Goal: Task Accomplishment & Management: Use online tool/utility

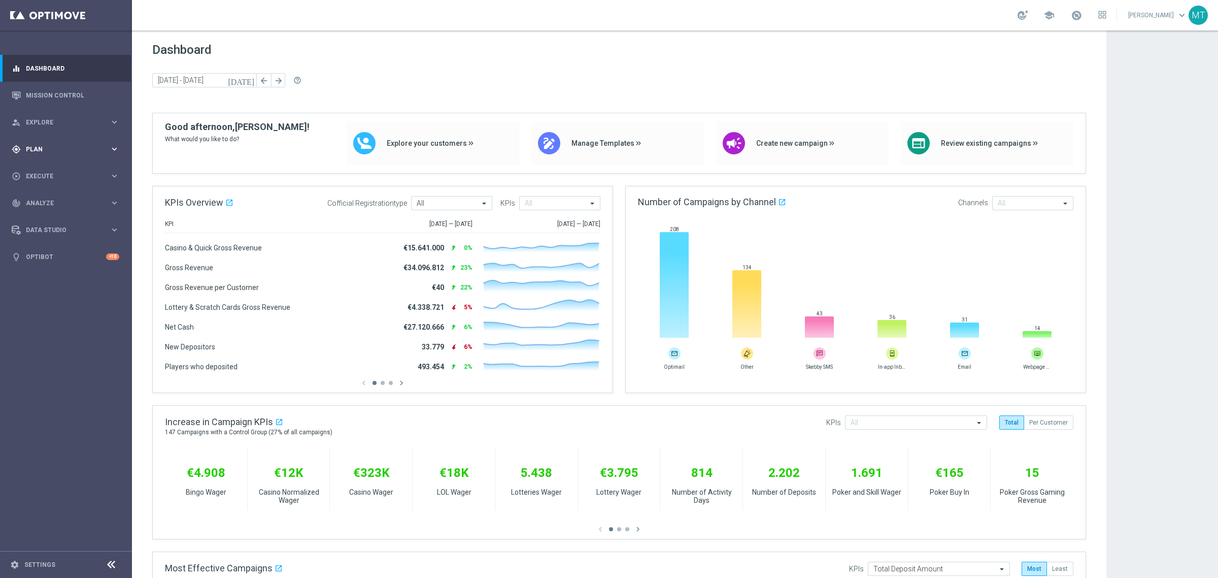
click at [46, 136] on div "gps_fixed Plan keyboard_arrow_right" at bounding box center [65, 149] width 131 height 27
click at [52, 194] on accordion "Templates keyboard_arrow_right Optimail OptiMobile In-App OptiMobile Push Optip…" at bounding box center [78, 200] width 105 height 15
click at [49, 200] on span "Templates" at bounding box center [63, 200] width 73 height 6
click at [52, 212] on link "Optimail" at bounding box center [68, 216] width 74 height 8
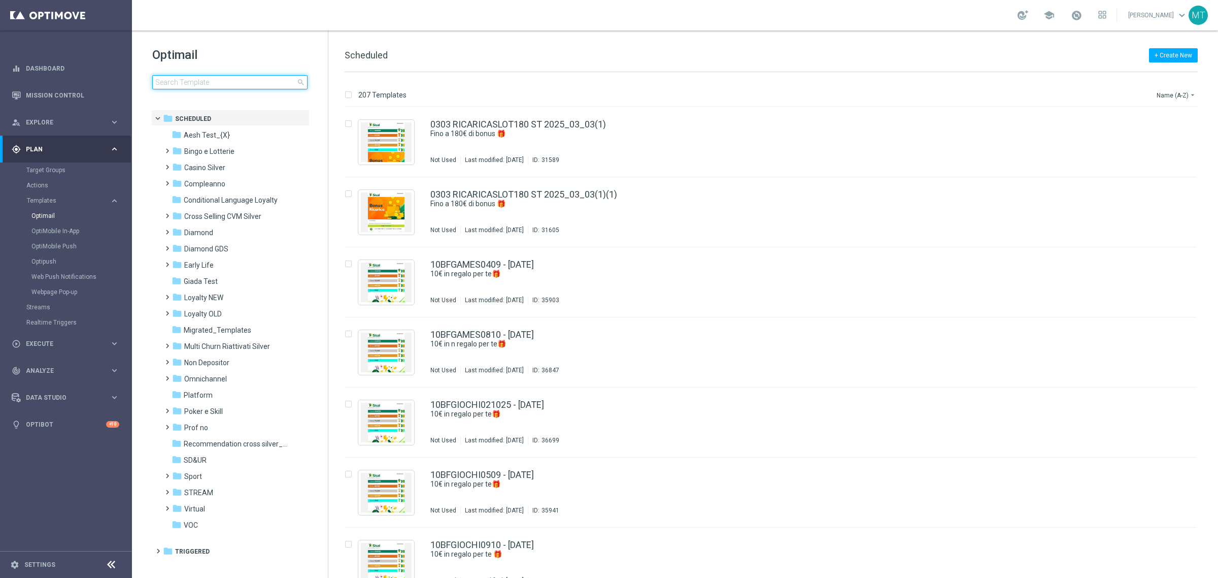
click at [166, 82] on input at bounding box center [229, 82] width 155 height 14
type input "CBBET2709 - 2025-09-27"
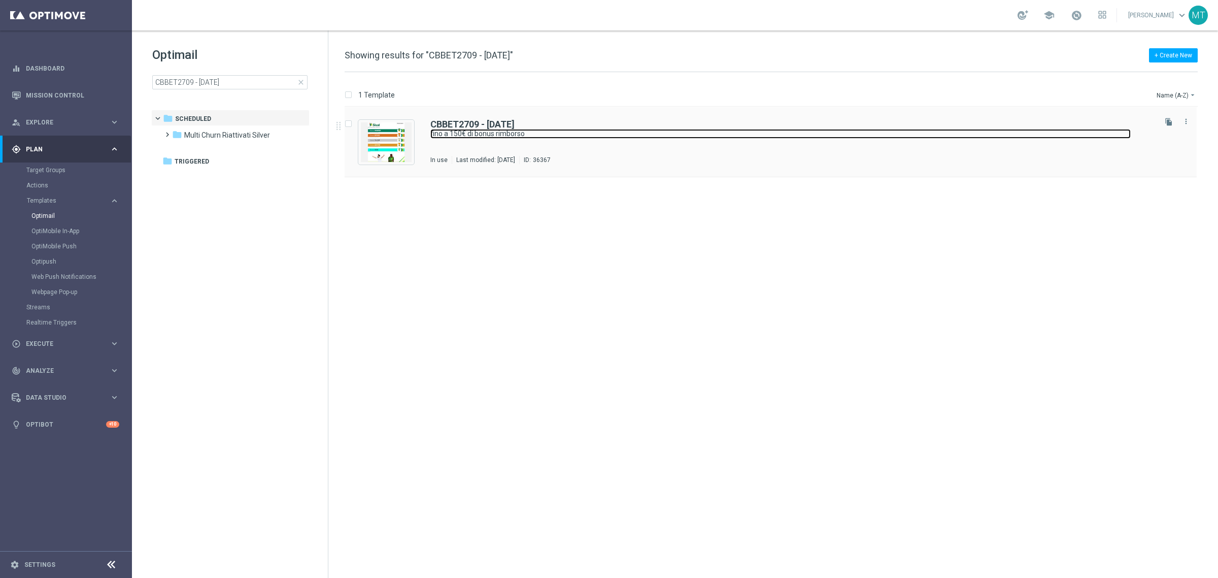
click at [656, 137] on link "fino a 150€ di bonus rimborso" at bounding box center [780, 134] width 700 height 10
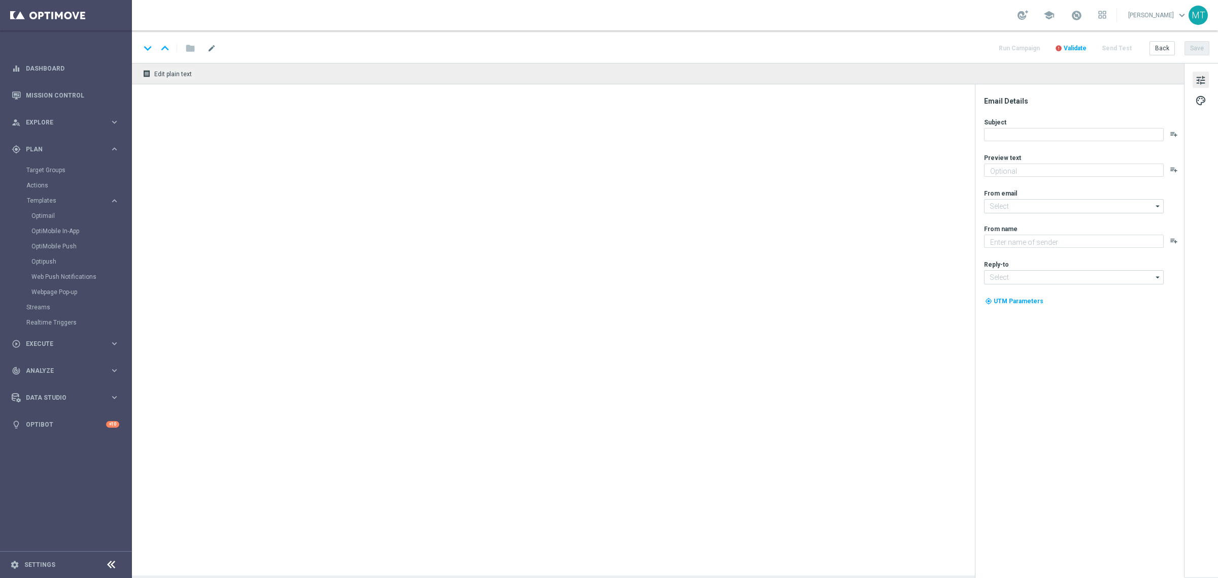
type textarea "Solo per te 🎁⚽"
type input "[EMAIL_ADDRESS][DOMAIN_NAME]"
type textarea "Sisal"
type input "[EMAIL_ADDRESS][DOMAIN_NAME]"
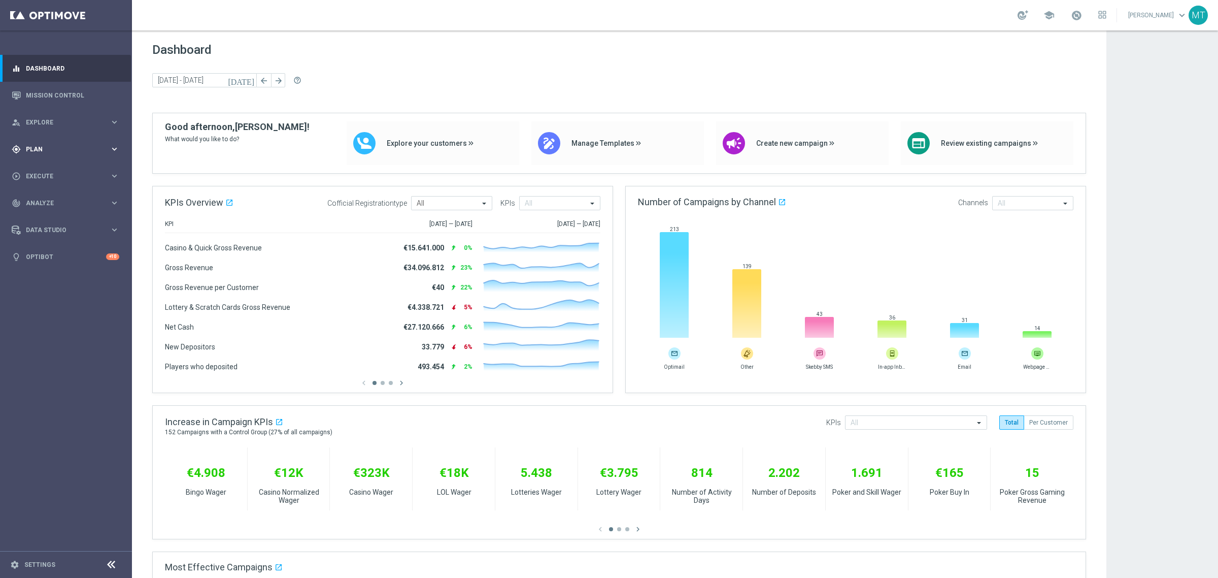
click at [58, 150] on span "Plan" at bounding box center [68, 149] width 84 height 6
click at [27, 196] on button "Templates keyboard_arrow_right" at bounding box center [72, 200] width 93 height 8
click at [36, 214] on link "Optimail" at bounding box center [68, 216] width 74 height 8
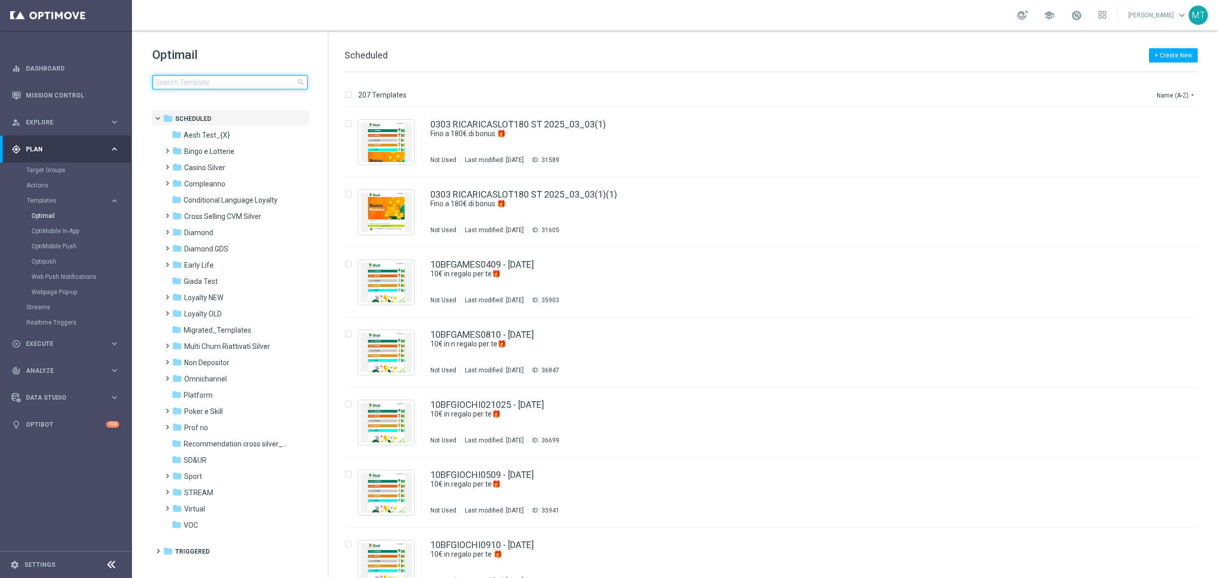
click at [227, 81] on input at bounding box center [229, 82] width 155 height 14
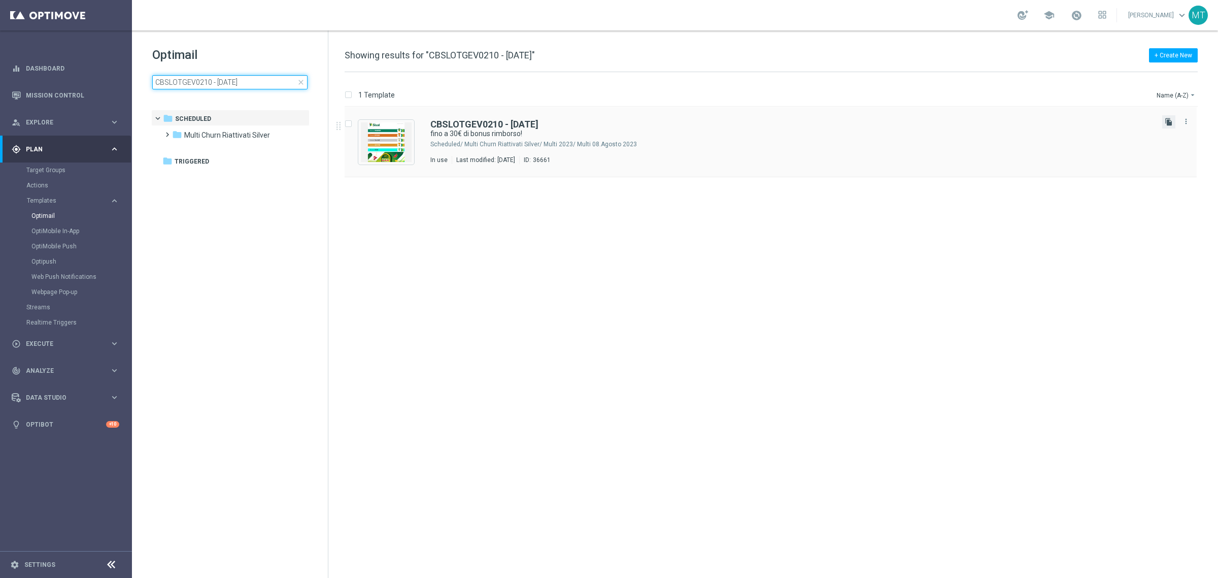
type input "CBSLOTGEV0210 - [DATE]"
click at [1171, 118] on icon "file_copy" at bounding box center [1169, 122] width 8 height 8
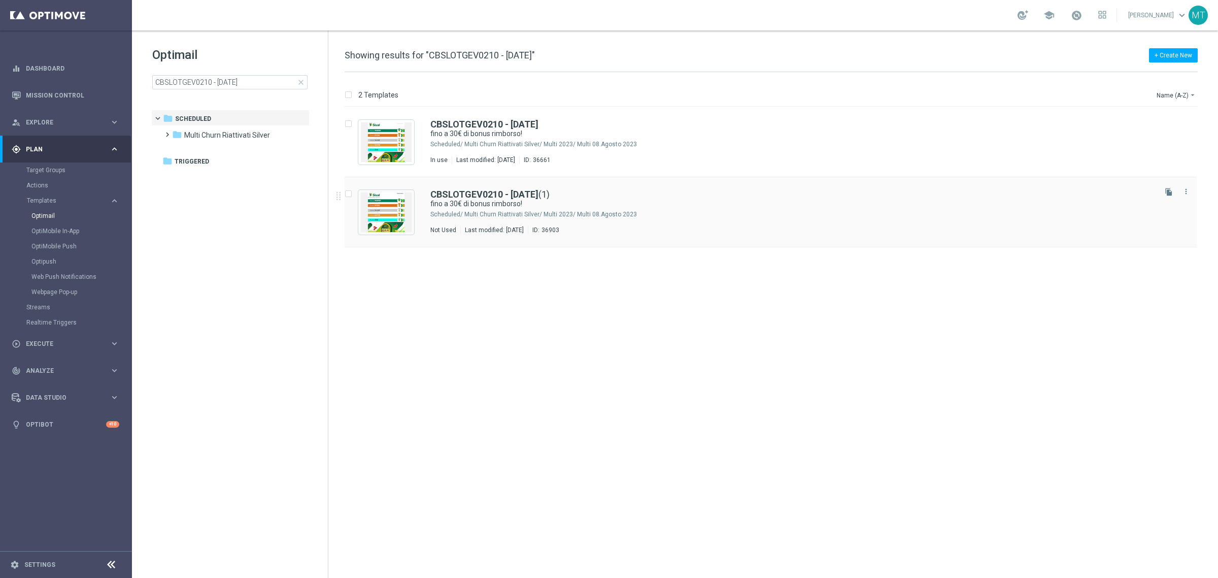
click at [547, 189] on div "CBSLOTGEV0210 - [DATE] (1) fino a 30€ di bonus rimborso! Scheduled/ Multi Churn…" at bounding box center [771, 212] width 852 height 70
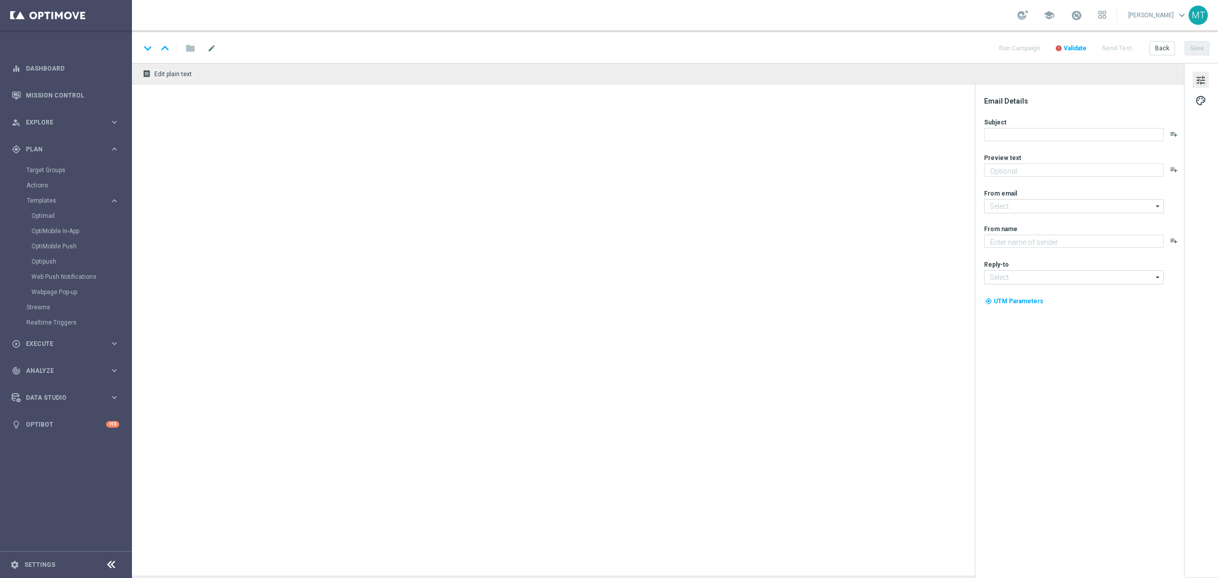
type textarea "su Slot e/[PERSON_NAME] e Vinci 🎰🍀"
type input "[EMAIL_ADDRESS][DOMAIN_NAME]"
type textarea "Sisal"
type input "[EMAIL_ADDRESS][DOMAIN_NAME]"
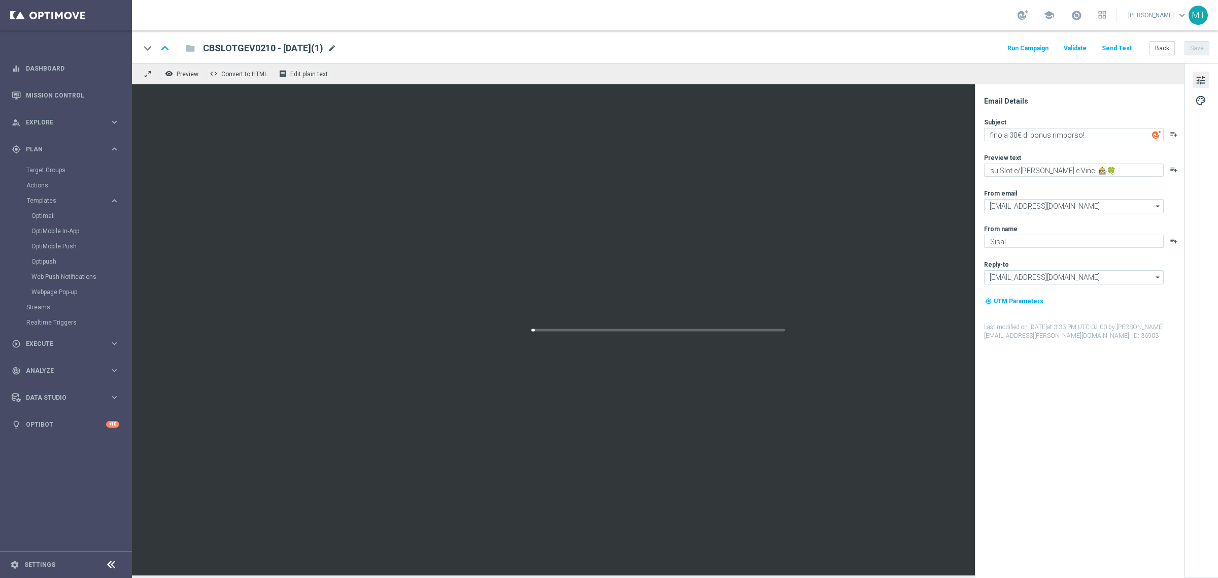
click at [336, 47] on span "mode_edit" at bounding box center [331, 48] width 9 height 9
drag, startPoint x: 264, startPoint y: 49, endPoint x: 211, endPoint y: 50, distance: 52.8
click at [211, 50] on input "CBSLOTGEV0210 - [DATE](1)" at bounding box center [329, 48] width 252 height 13
paste input "CBSLOTGEV0910"
click at [334, 46] on input "CBSLOTGEV0910 - [DATE](1)" at bounding box center [329, 48] width 252 height 13
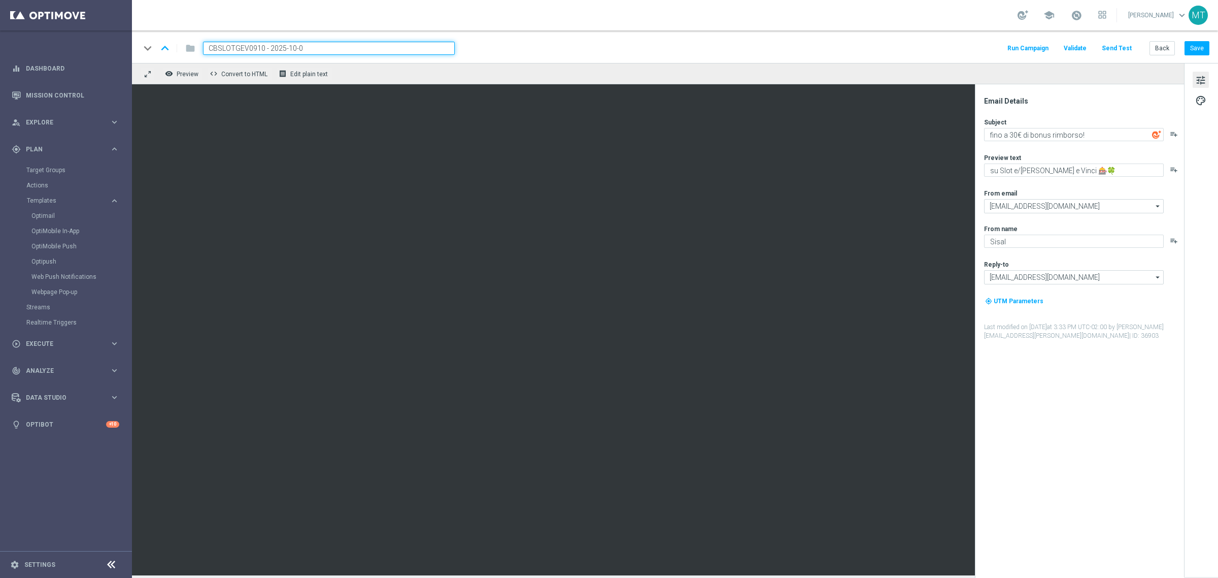
type input "CBSLOTGEV0910 - [DATE]"
click at [1196, 48] on button "Save" at bounding box center [1197, 48] width 25 height 14
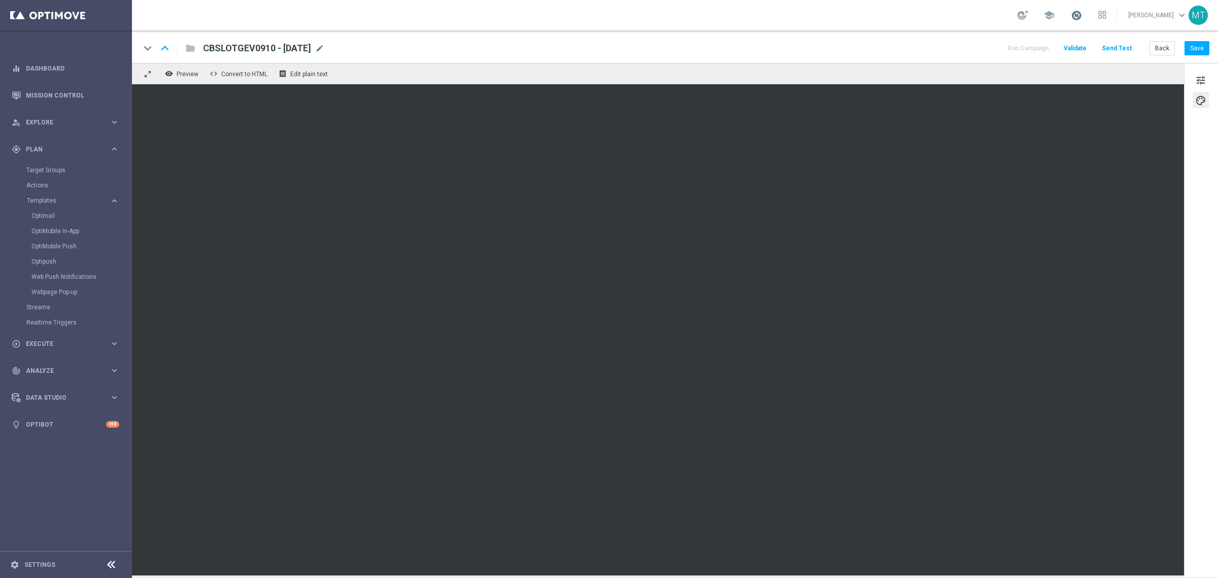
click at [1082, 16] on span at bounding box center [1076, 15] width 11 height 11
click at [1207, 74] on button "tune" at bounding box center [1201, 80] width 16 height 16
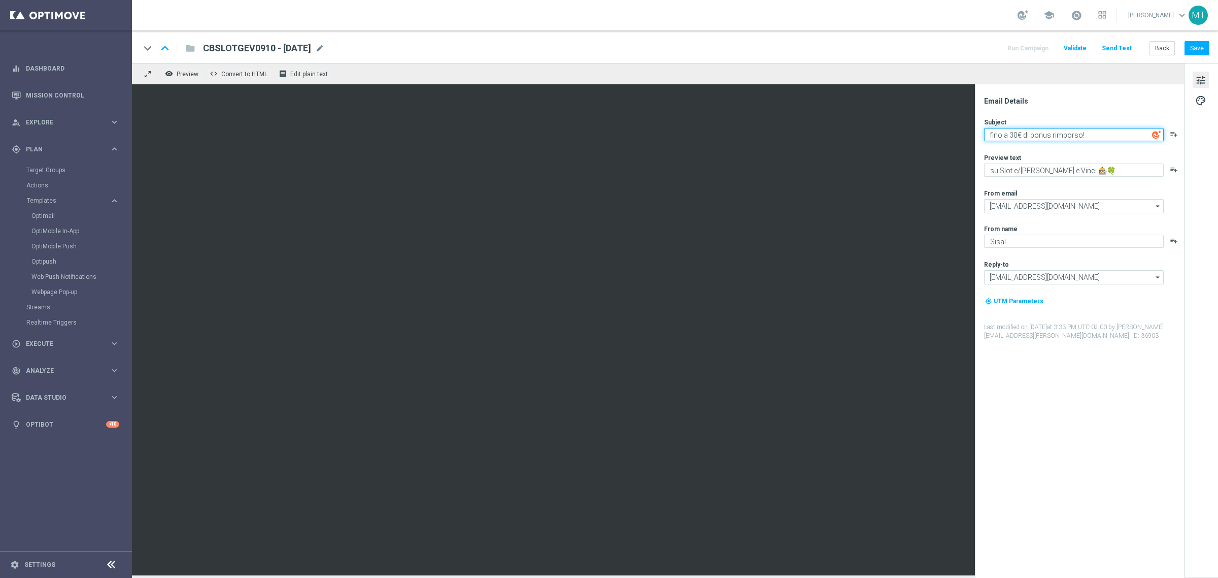
click at [1016, 134] on textarea "fino a 30€ di bonus rimborso!" at bounding box center [1074, 134] width 180 height 13
type textarea "fino a 15€ di bonus rimborso!"
click at [1202, 49] on button "Save" at bounding box center [1197, 48] width 25 height 14
